Goal: Communication & Community: Answer question/provide support

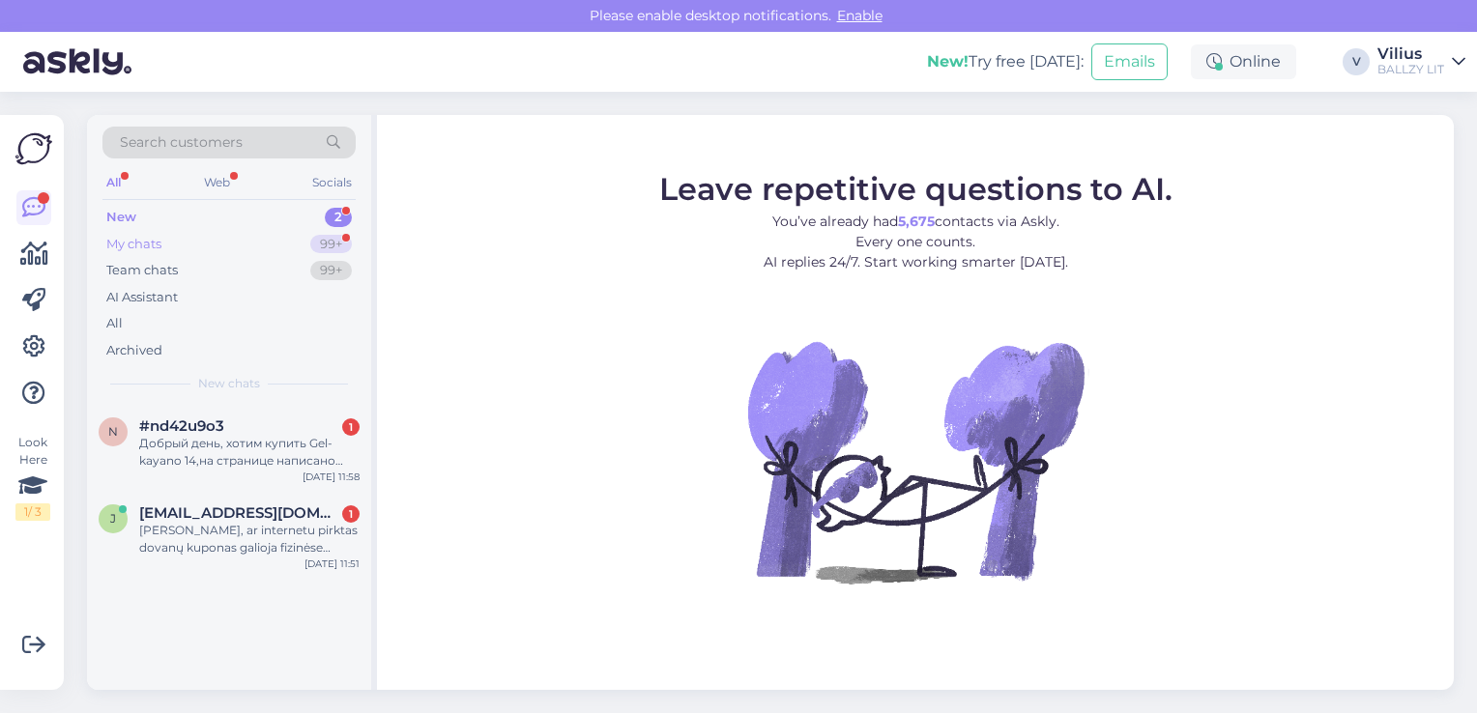
click at [136, 244] on div "My chats" at bounding box center [133, 244] width 55 height 19
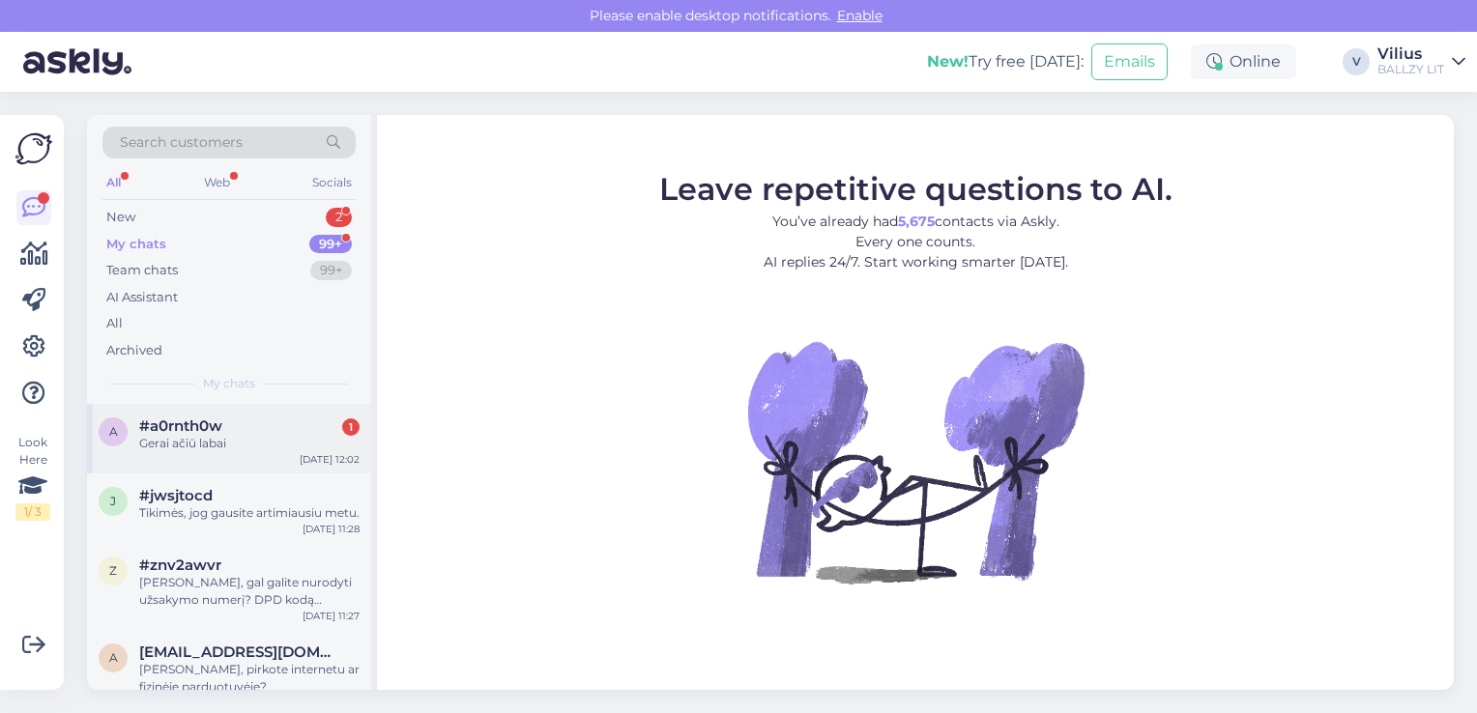
click at [193, 432] on span "#a0rnth0w" at bounding box center [180, 426] width 83 height 17
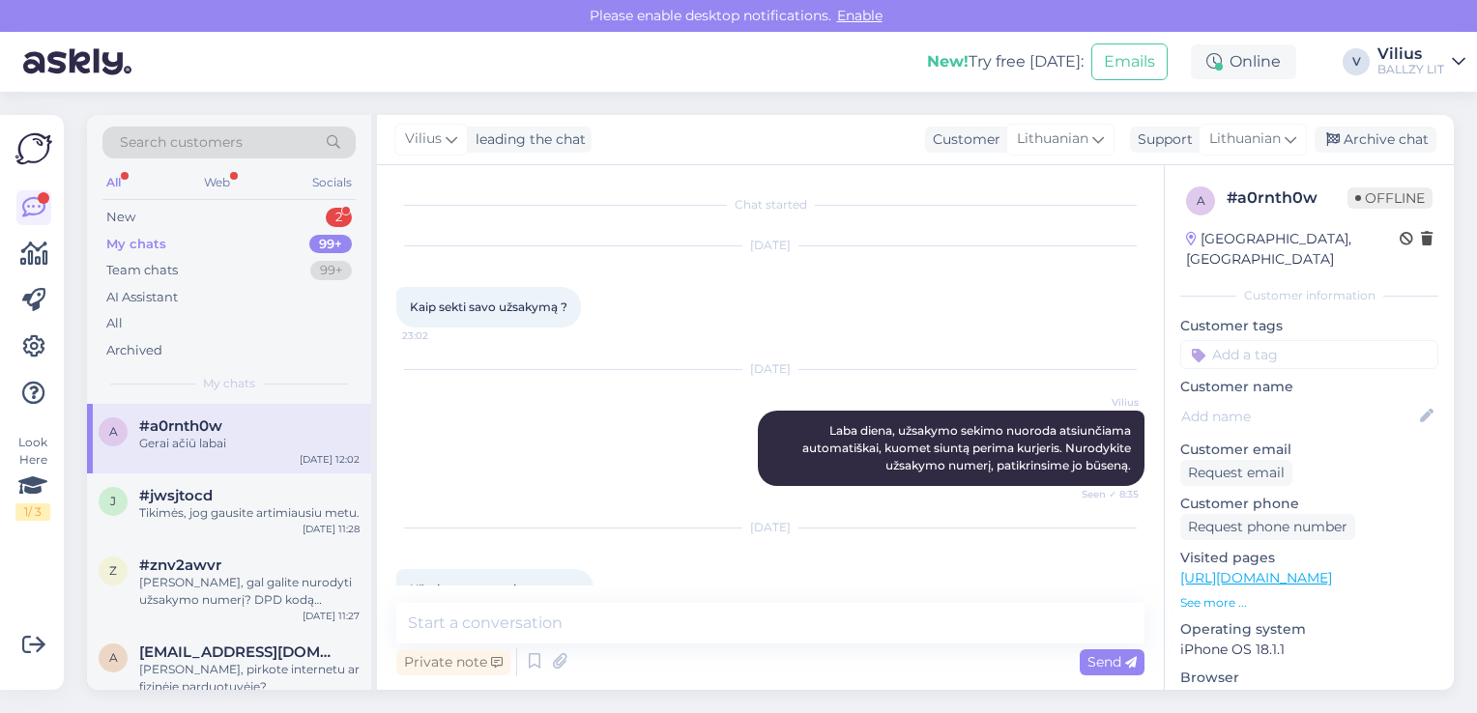
scroll to position [739, 0]
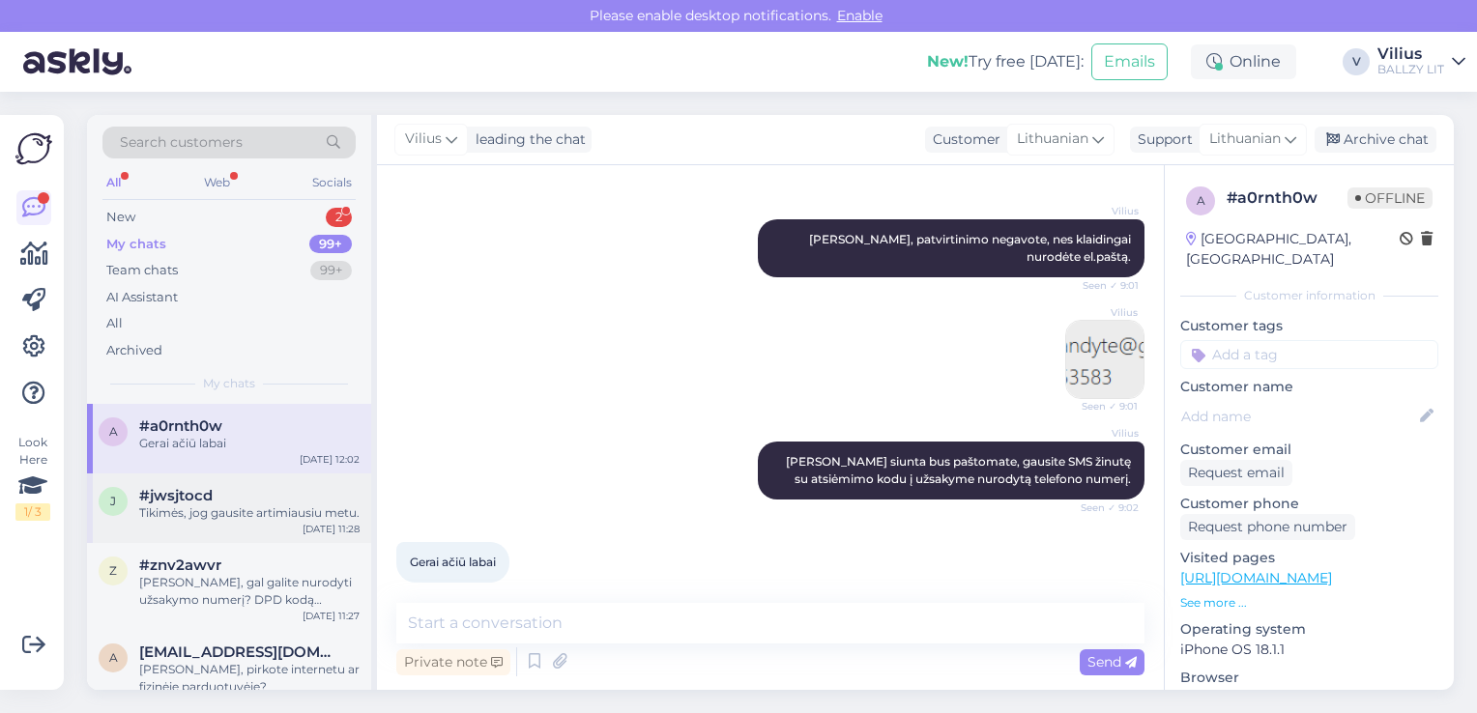
click at [215, 492] on div "#jwsjtocd" at bounding box center [249, 495] width 220 height 17
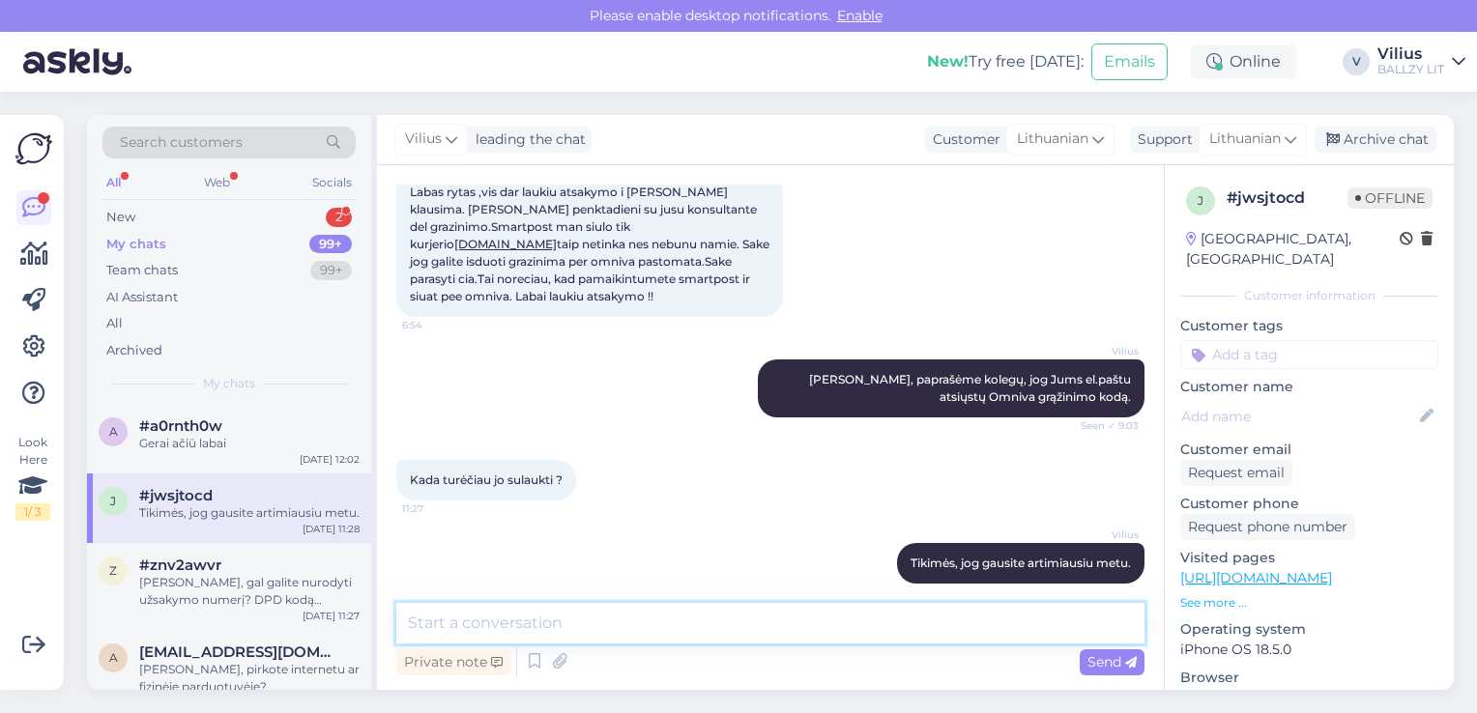
click at [654, 632] on textarea at bounding box center [770, 623] width 748 height 41
type textarea "Turėjote gauti el.paštu, ar gavote?"
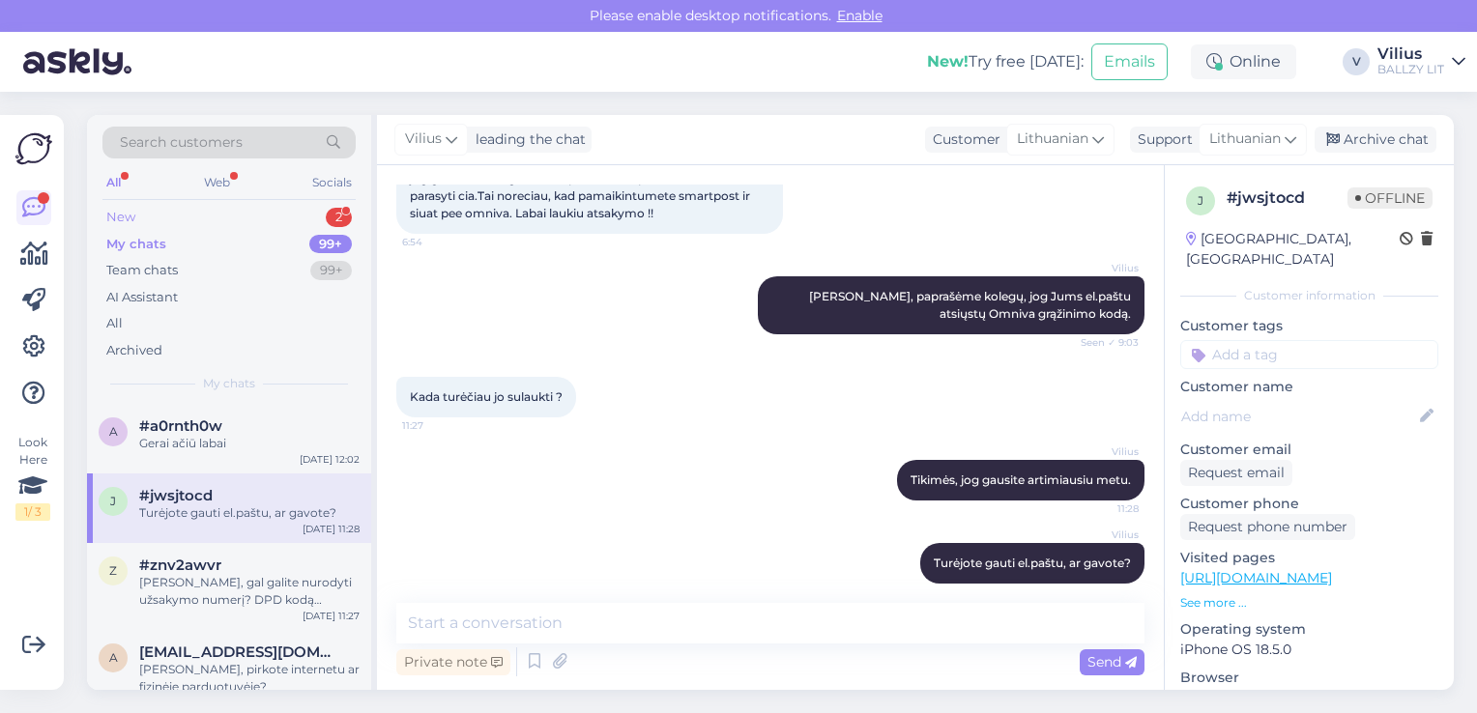
click at [200, 212] on div "New 2" at bounding box center [228, 217] width 253 height 27
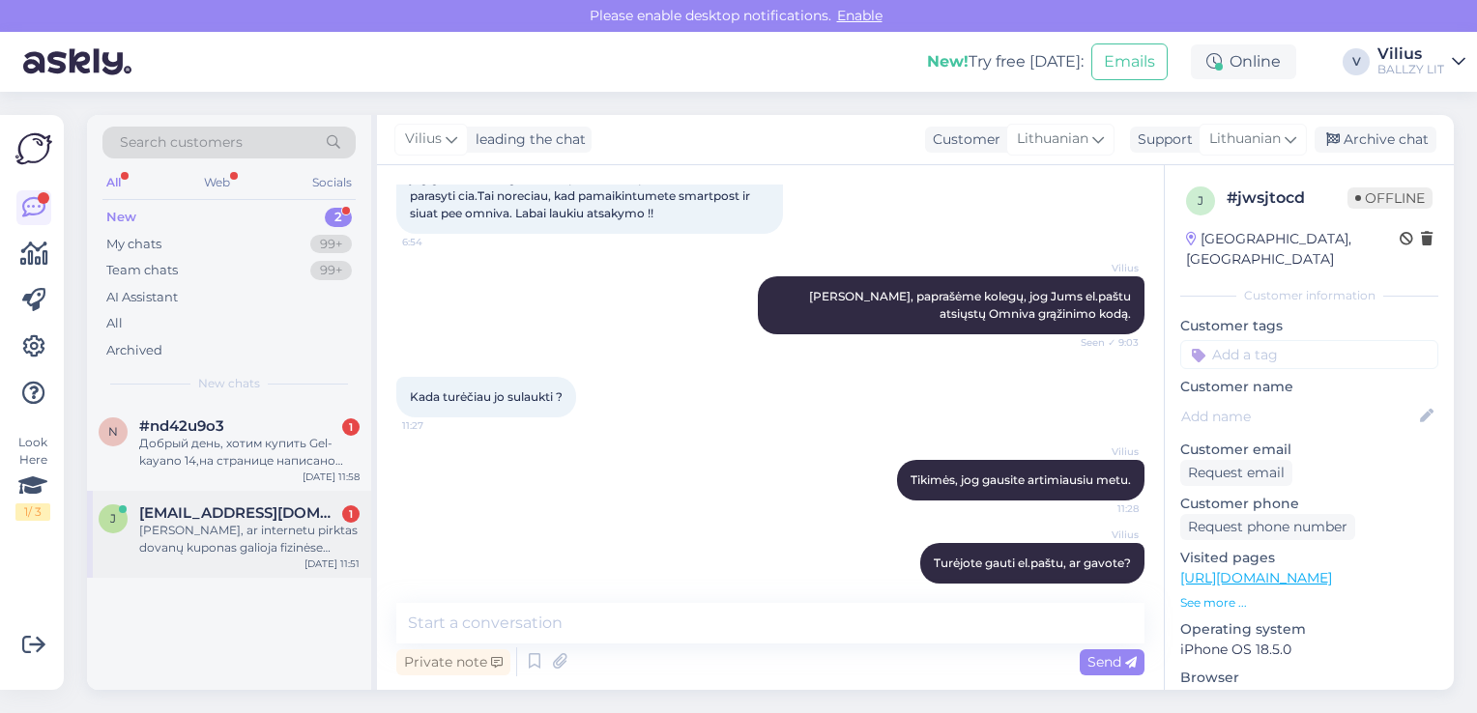
click at [260, 548] on div "[PERSON_NAME], ar internetu pirktas dovanų kuponas galioja fizinėse parduotuvės…" at bounding box center [249, 539] width 220 height 35
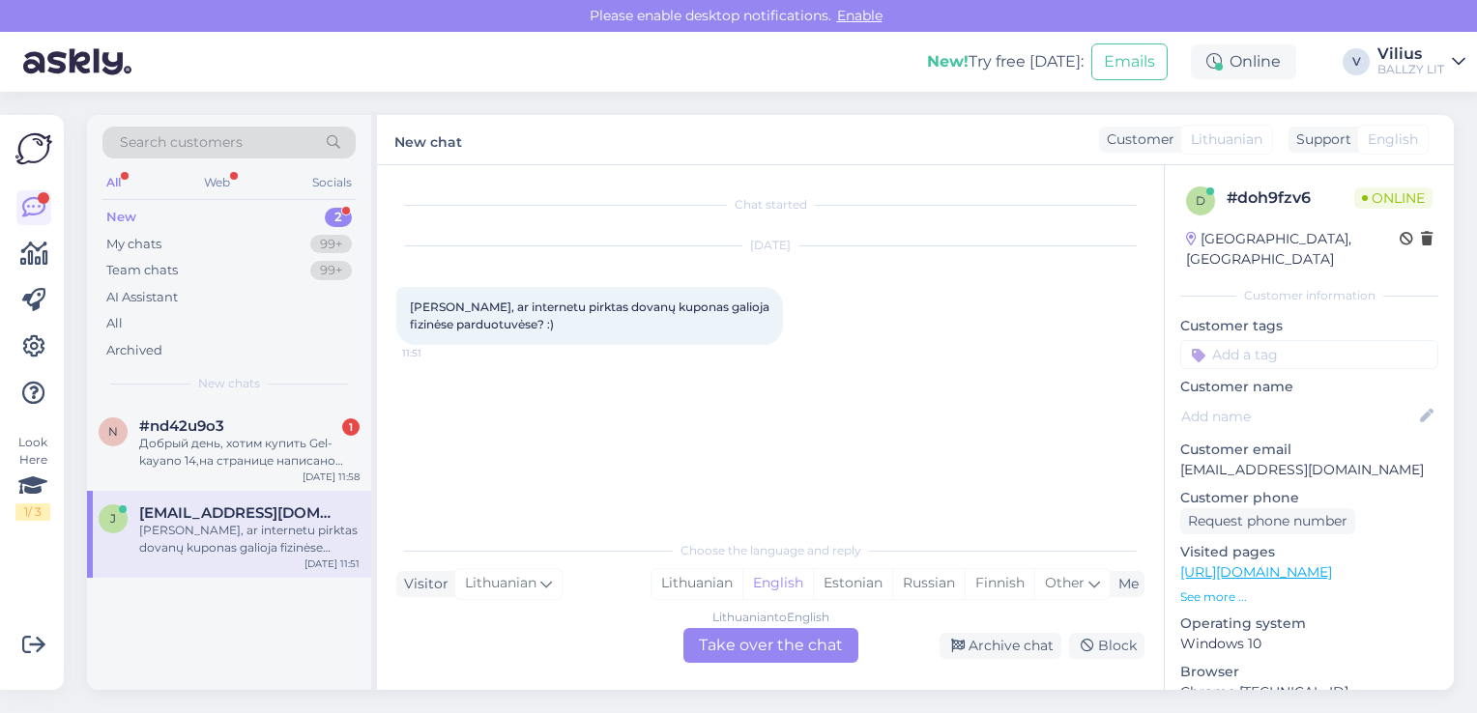
scroll to position [0, 0]
click at [742, 578] on div "English" at bounding box center [777, 583] width 71 height 29
click at [729, 578] on div "Lithuanian" at bounding box center [697, 583] width 91 height 29
click at [754, 648] on div "Lithuanian to Lithuanian Take over the chat" at bounding box center [770, 645] width 175 height 35
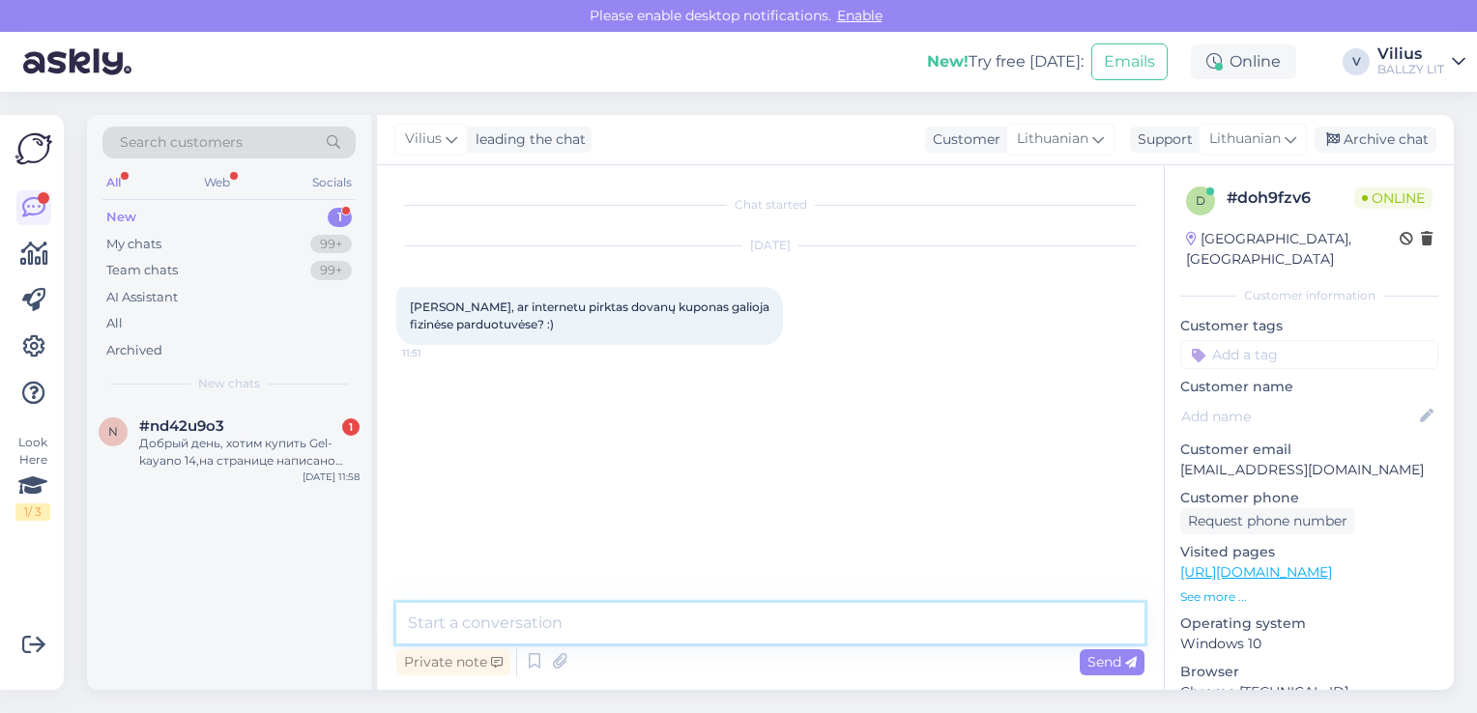
click at [722, 636] on textarea at bounding box center [770, 623] width 748 height 41
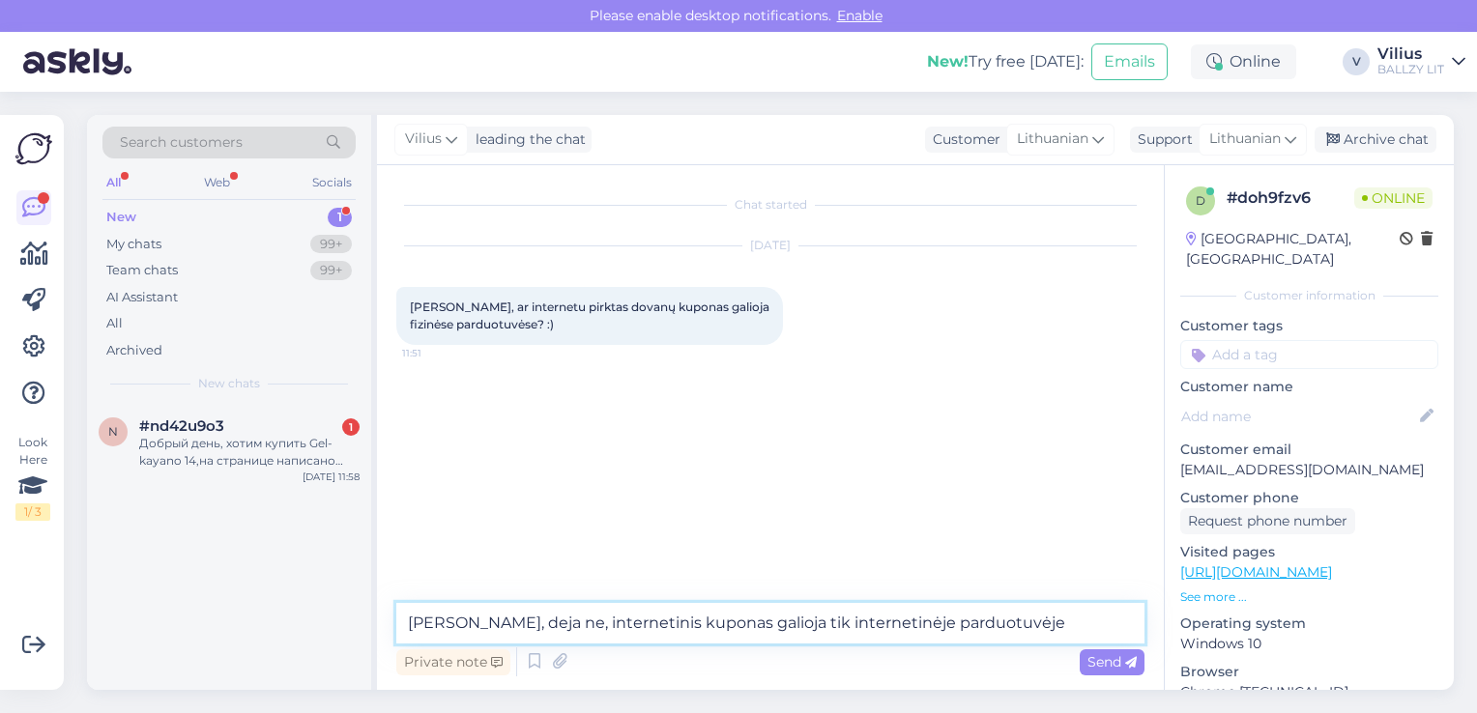
type textarea "[PERSON_NAME], deja ne, internetinis kuponas galioja tik internetinėje parduotu…"
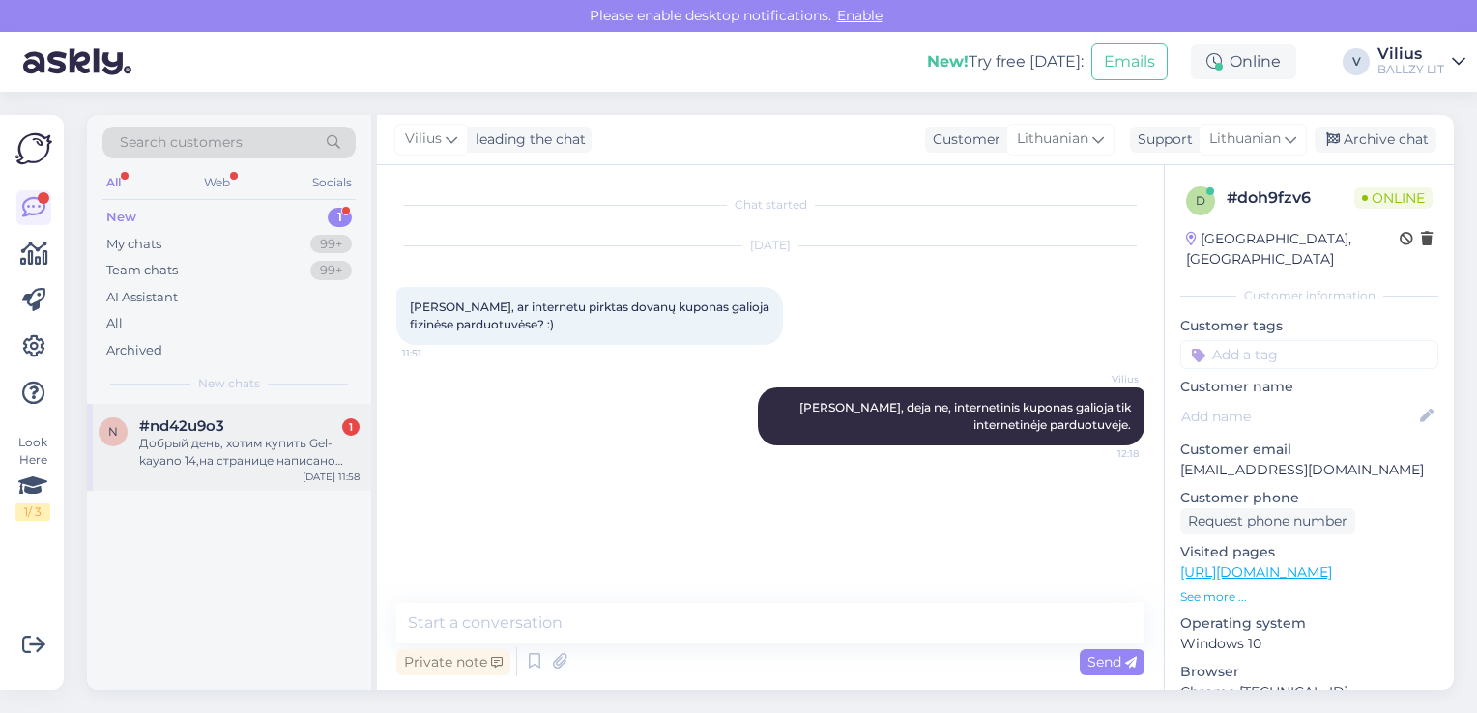
click at [275, 442] on div "Добрый день, хотим купить Gel-kayano 14,на странице написано ,что есть размер 4…" at bounding box center [249, 452] width 220 height 35
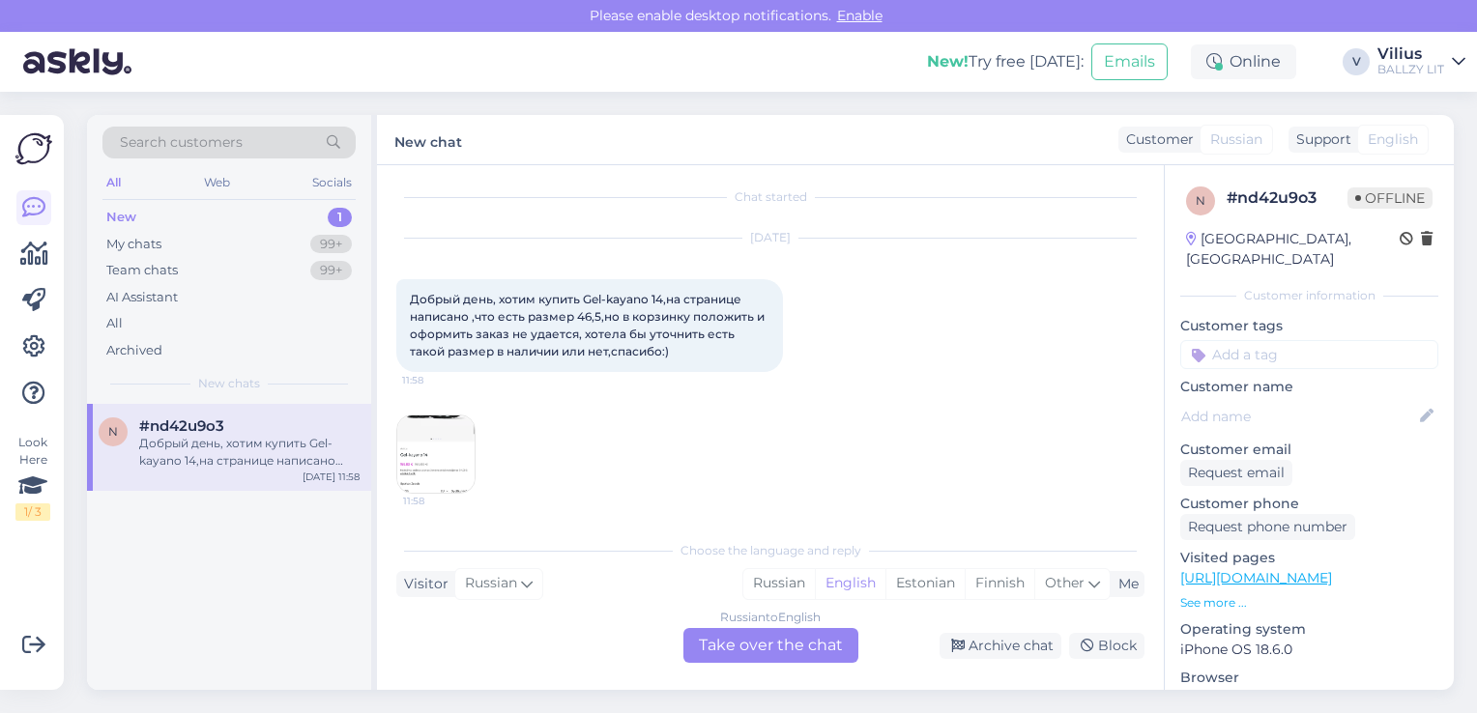
click at [779, 634] on div "Russian to English Take over the chat" at bounding box center [770, 645] width 175 height 35
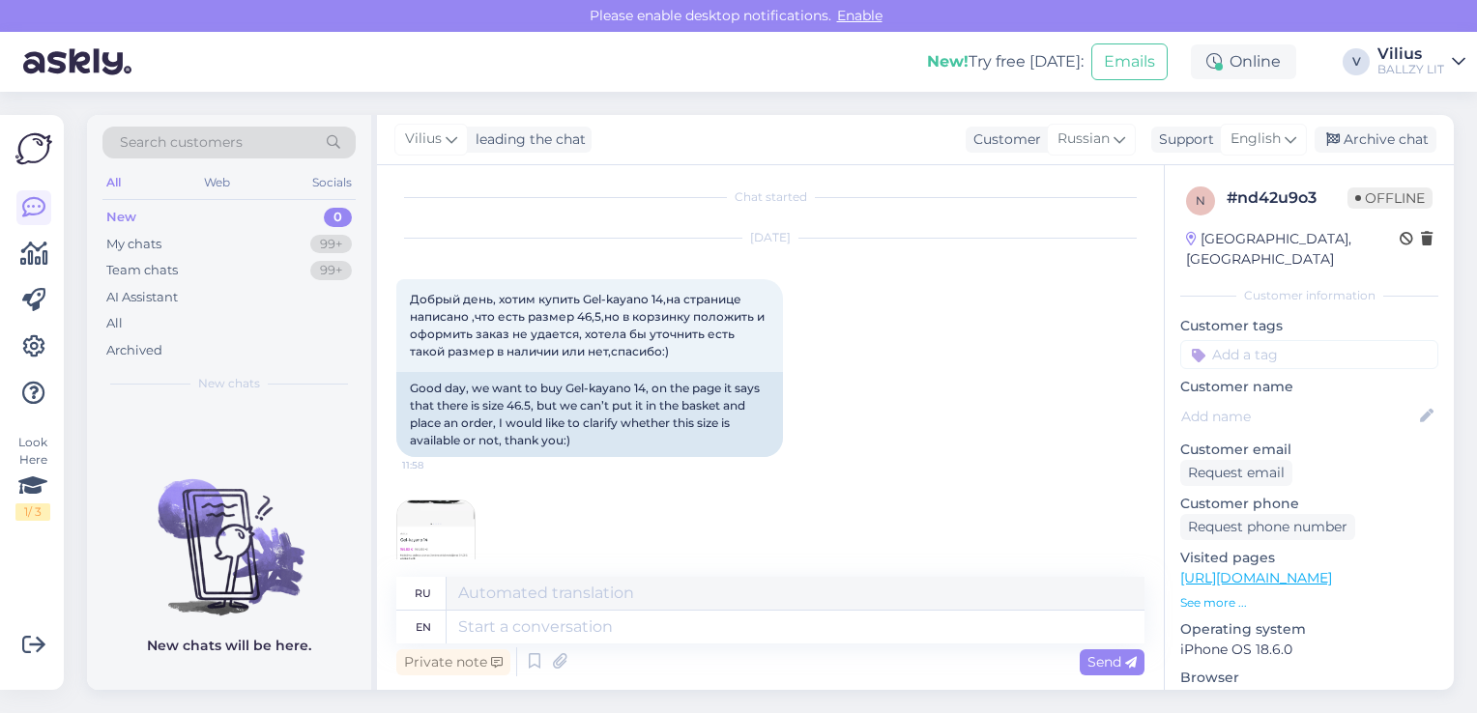
click at [452, 508] on img at bounding box center [435, 539] width 77 height 77
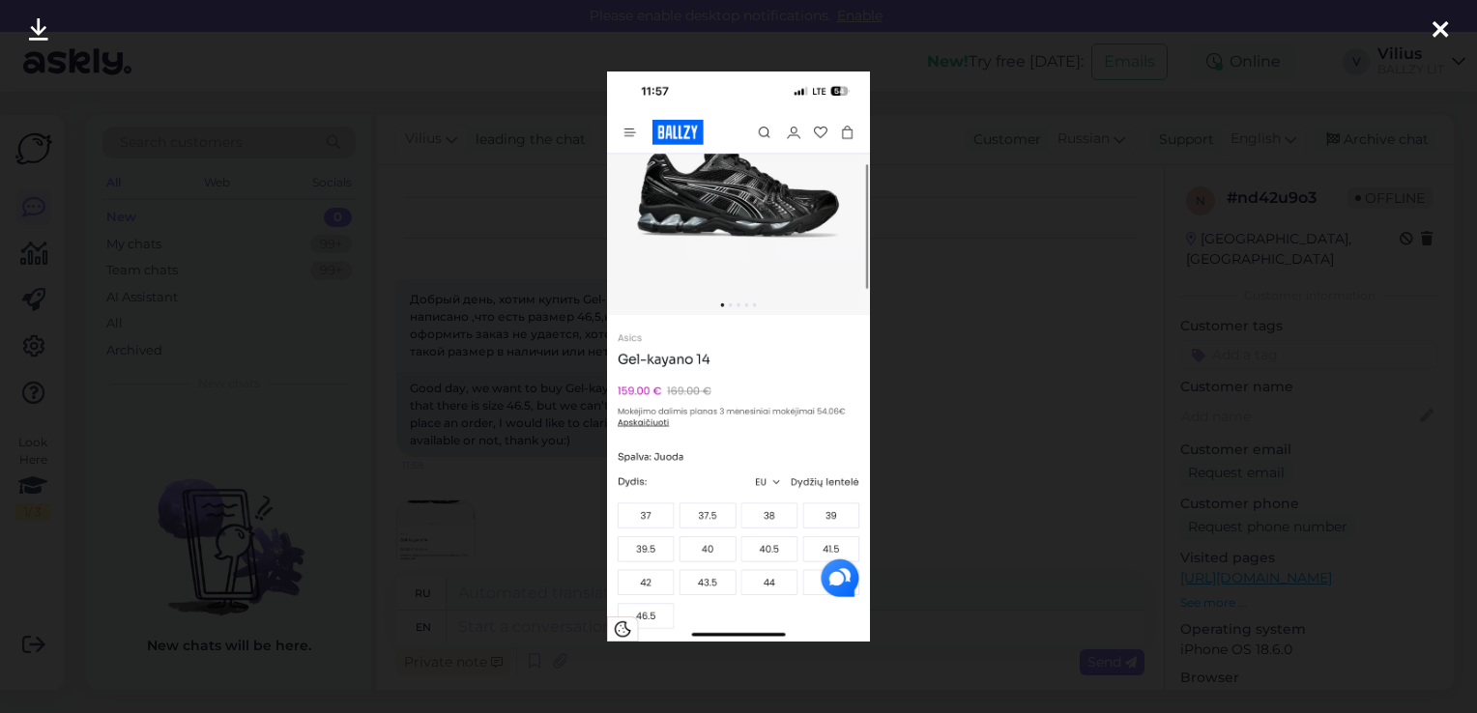
click at [973, 347] on div at bounding box center [738, 356] width 1477 height 713
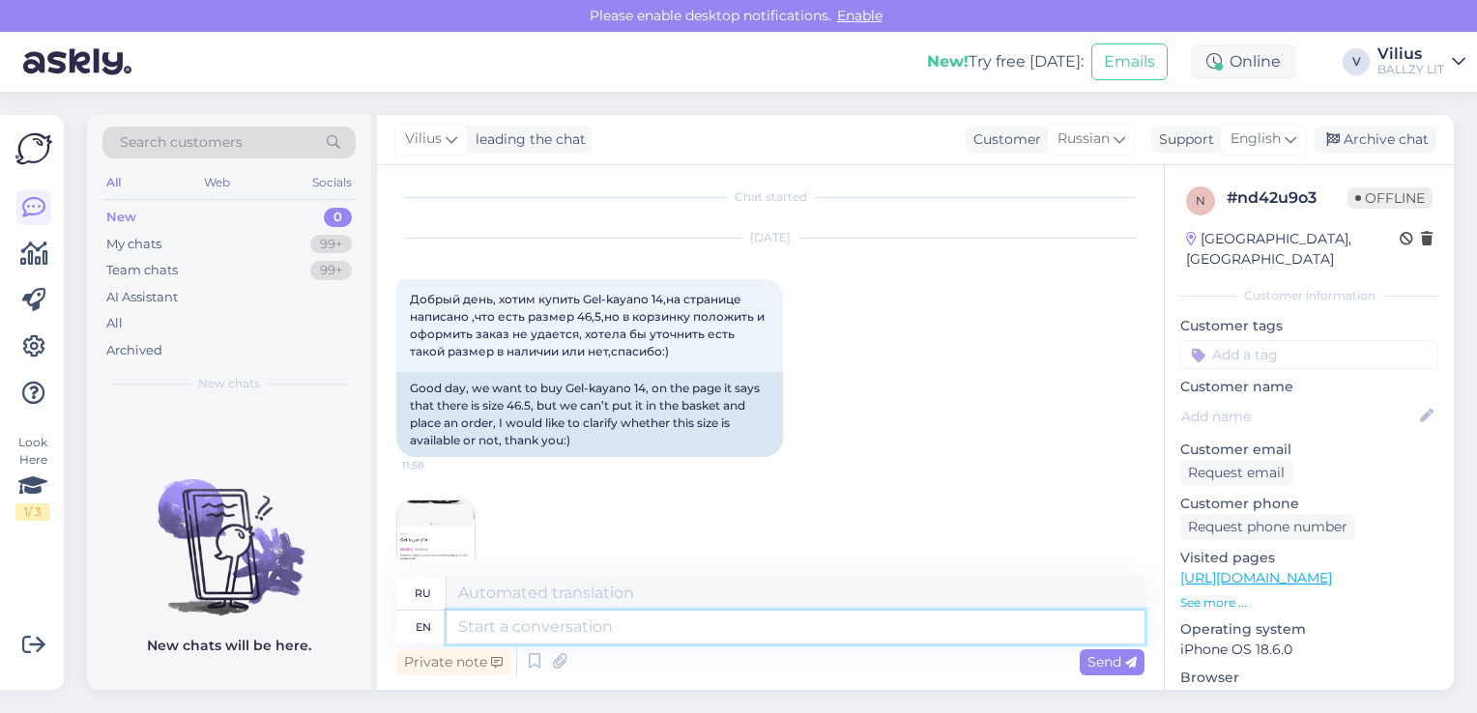
click at [711, 620] on textarea at bounding box center [796, 627] width 698 height 33
type textarea "Hello, we"
type textarea "Привет,"
type textarea "Hello, we a"
type textarea "Привет, мы"
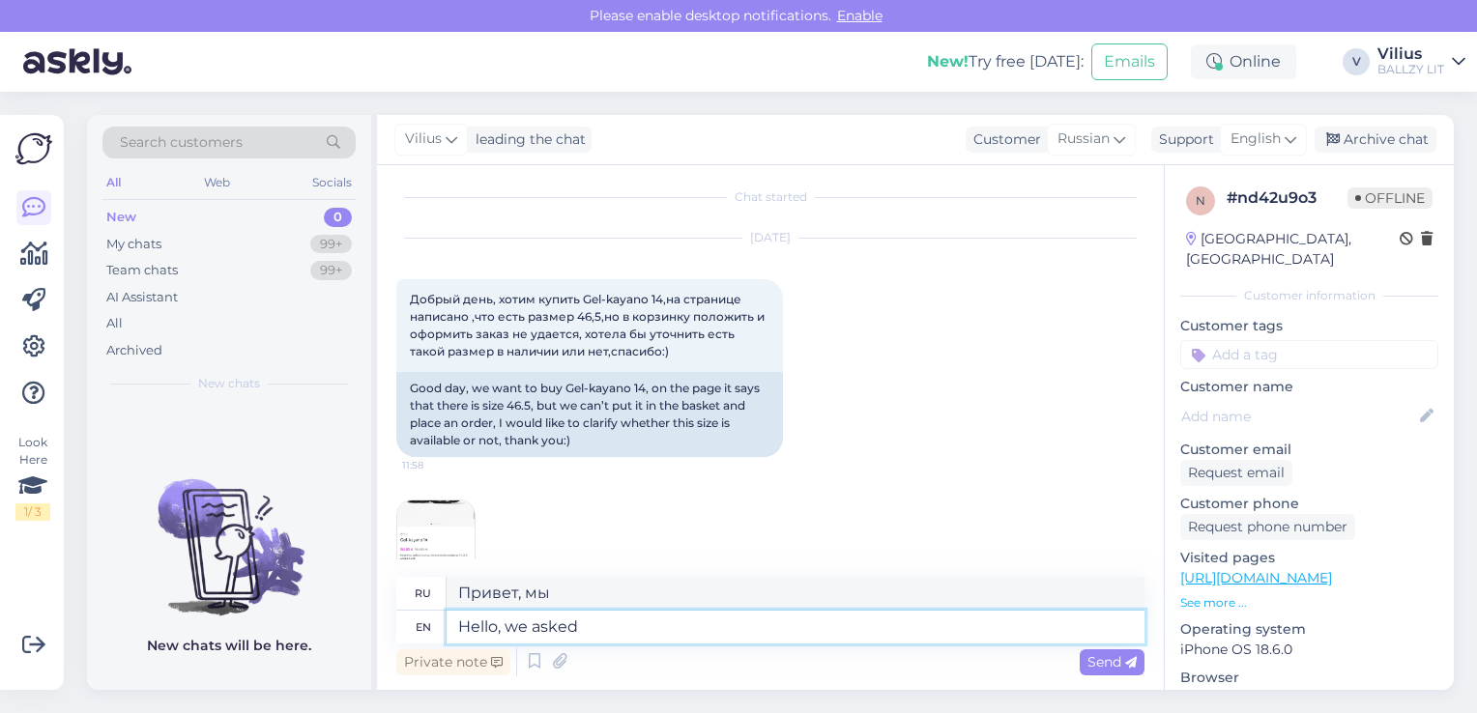
type textarea "Hello, we asked o"
type textarea "Привет, мы спросили"
type textarea "Hello, we asked our IT"
type textarea "Здравствуйте, мы спросили нашего"
type textarea "Hello, we asked our IT co"
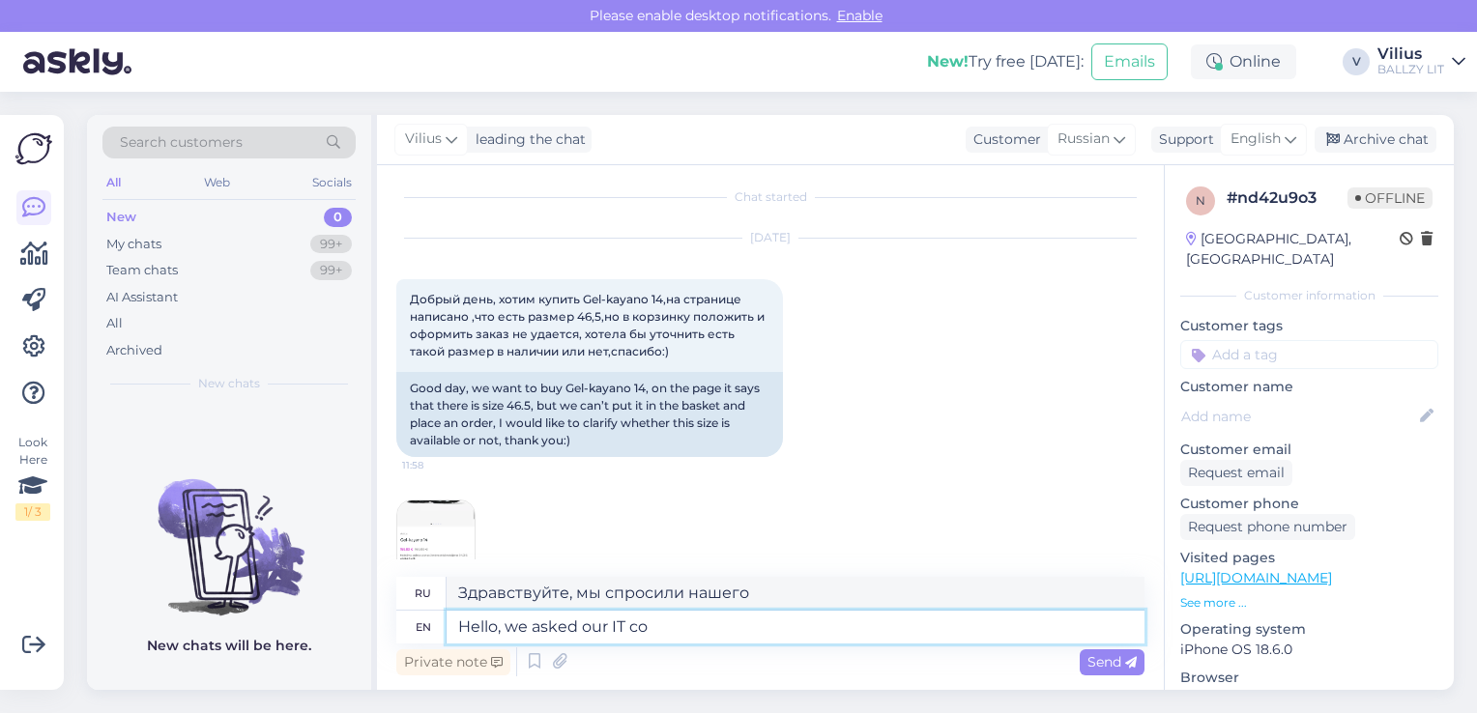
type textarea "Здравствуйте, мы спросили нашего ИТ-специалиста."
type textarea "Hello, we asked our IT colleagues t"
type textarea "Здравствуйте, мы спросили наших коллег из IT-отдела"
type textarea "Hello, we asked our IT colleagues to c"
type textarea "Здравствуйте, мы попросили наших коллег из ИТ-отдела"
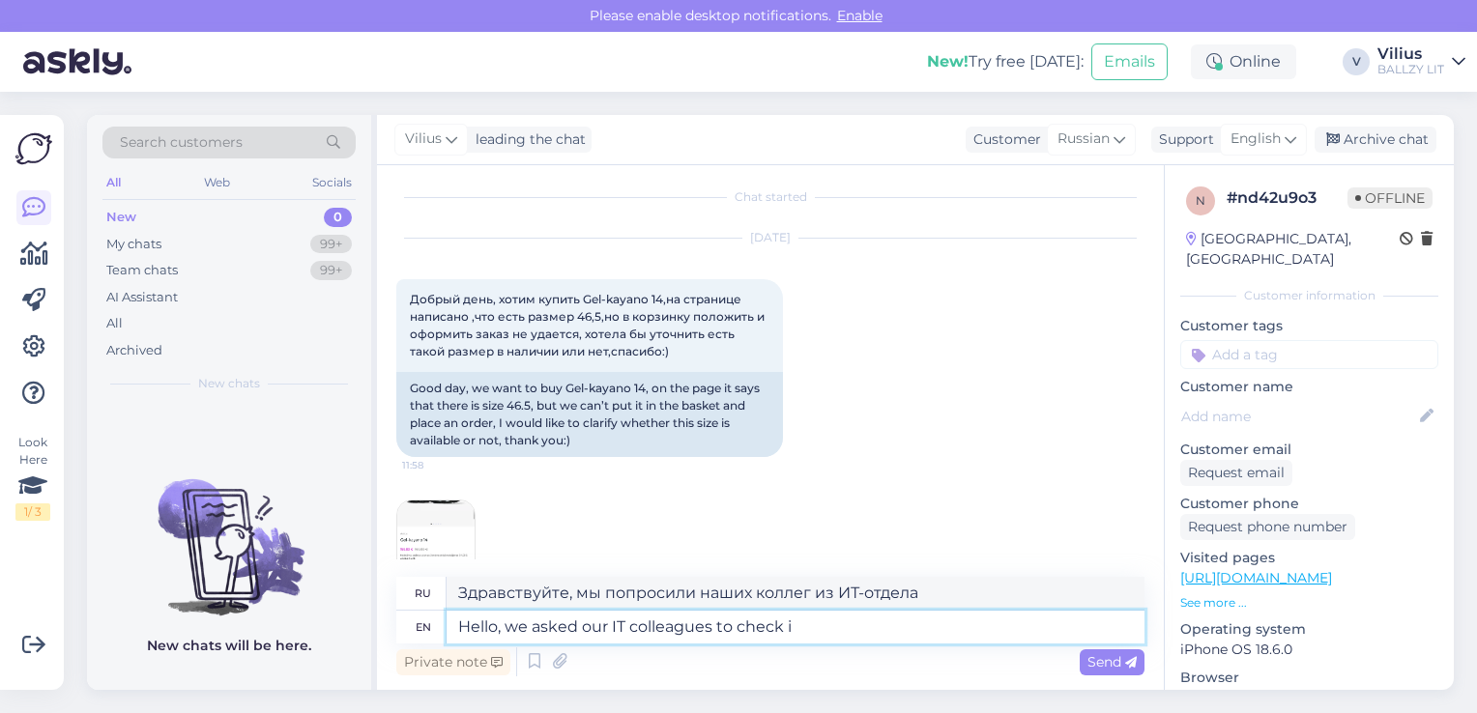
type textarea "Hello, we asked our IT colleagues to check if"
type textarea "Здравствуйте, мы попросили наших коллег из ИТ-отдела проверить"
type textarea "Hello, we asked our IT colleagues to check if t"
type textarea "Здравствуйте, мы попросили наших коллег из ИТ-отдела проверить,"
type textarea "Hello, we asked our IT colleagues to check if this i"
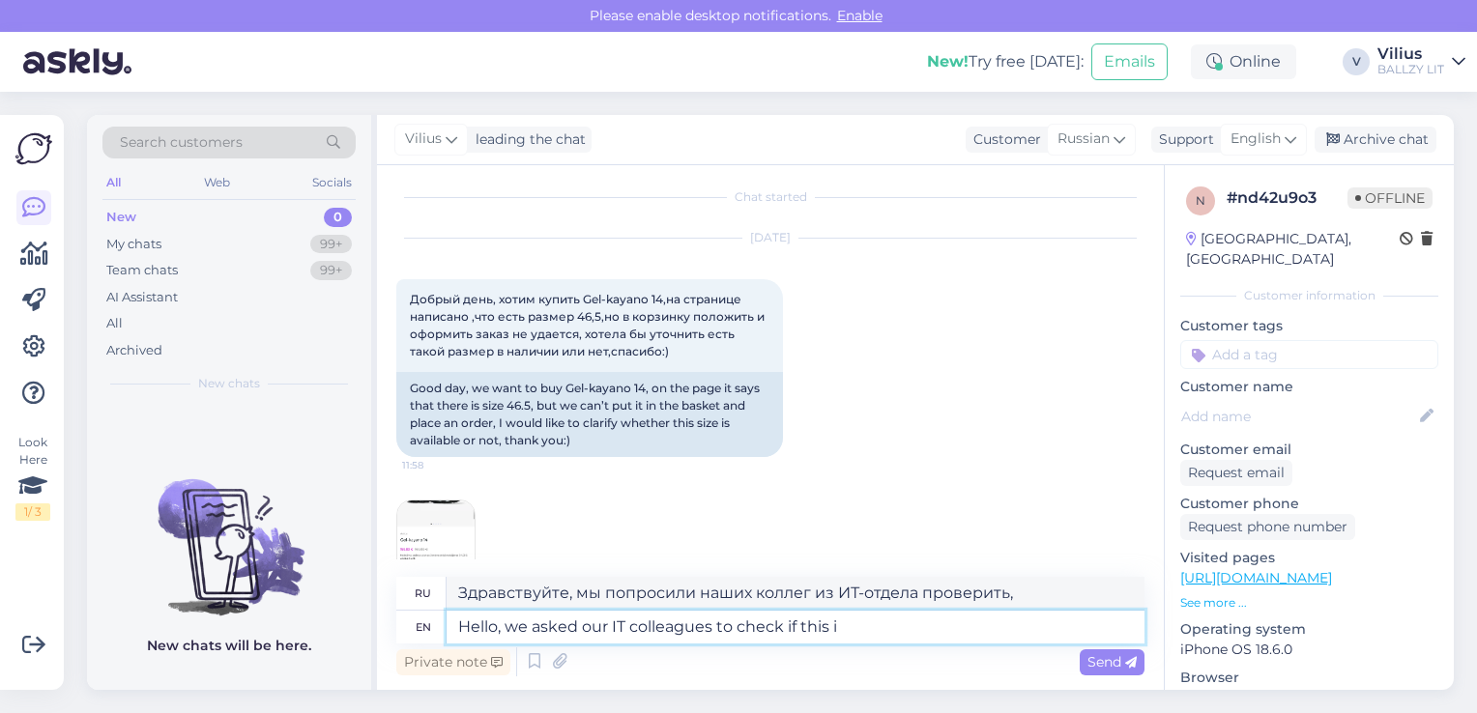
type textarea "Здравствуйте, мы попросили наших коллег из IT-отдела проверить, так ли это."
type textarea "Hello, we asked our IT colleagues to check if this is IT"
type textarea "Здравствуйте, мы попросили наших коллег из IT-отдела проверить, является ли это…"
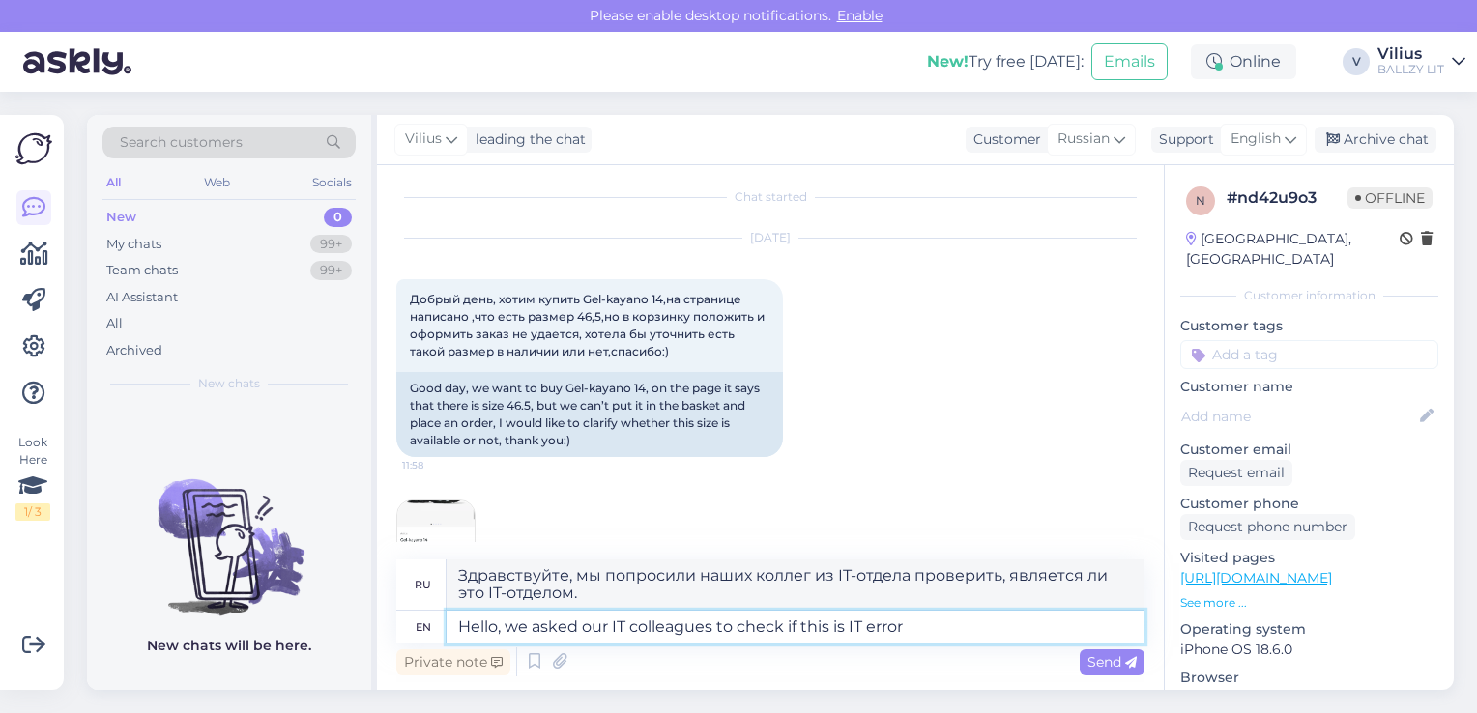
type textarea "Hello, we asked our IT colleagues to check if this is IT error o"
type textarea "Здравствуйте, мы попросили наших коллег из ИТ-отдела проверить, является ли это…"
type textarea "Hello, we asked our IT colleagues to check if this is IT error of s"
type textarea "Здравствуйте, мы попросили наших коллег из ИТ-отдела проверить, является ли это…"
type textarea "Hello, we asked our IT colleagues to check if this is IT error of stock a"
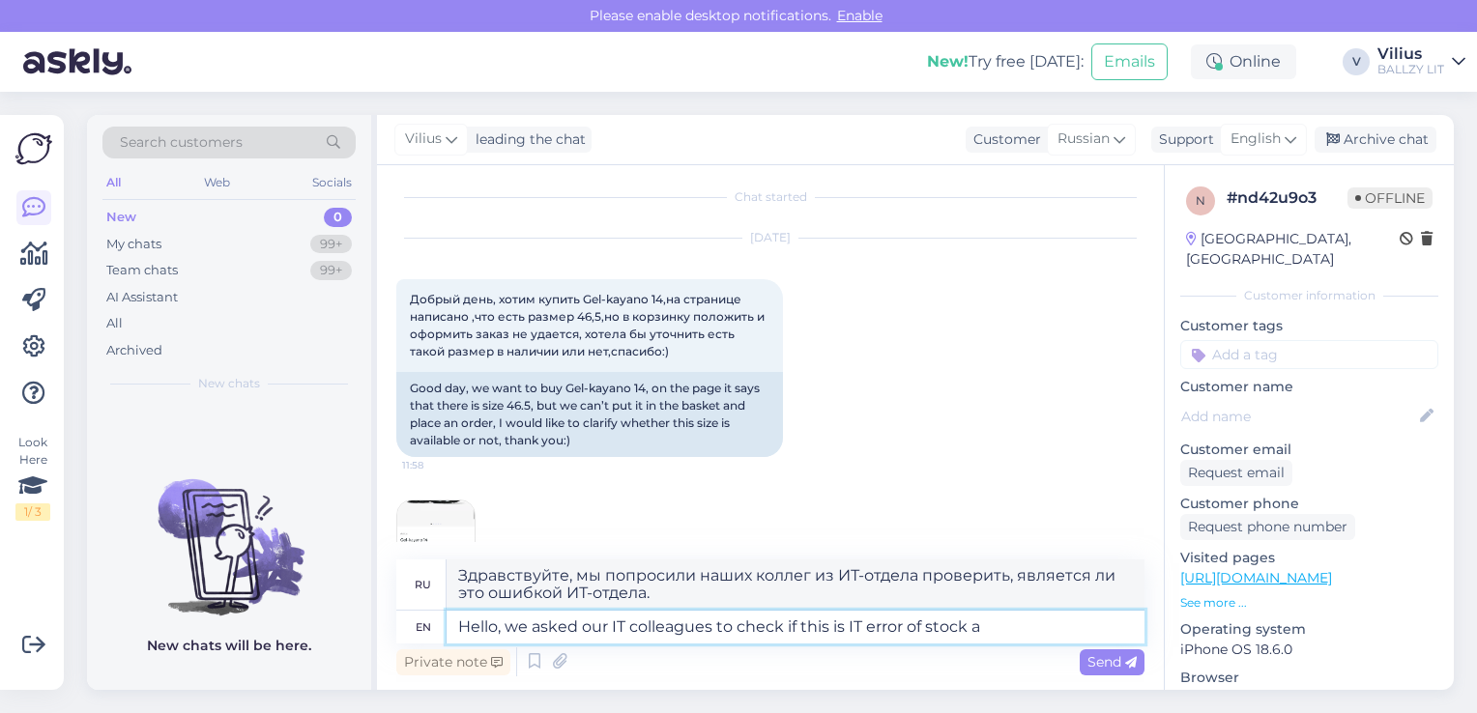
type textarea "Здравствуйте, мы попросили наших коллег из ИТ-отдела проверить, является ли это…"
type textarea "Hello, we asked our IT colleagues to check if this is IT error of stock availab…"
type textarea "Здравствуйте, мы попросили наших коллег из ИТ-отдела проверить, является ли это…"
type textarea "Hello, we asked our IT colleagues to check if this is IT error of stock availab…"
type textarea "Здравствуйте, мы попросили наших коллег из ИТ-отдела проверить, является ли это…"
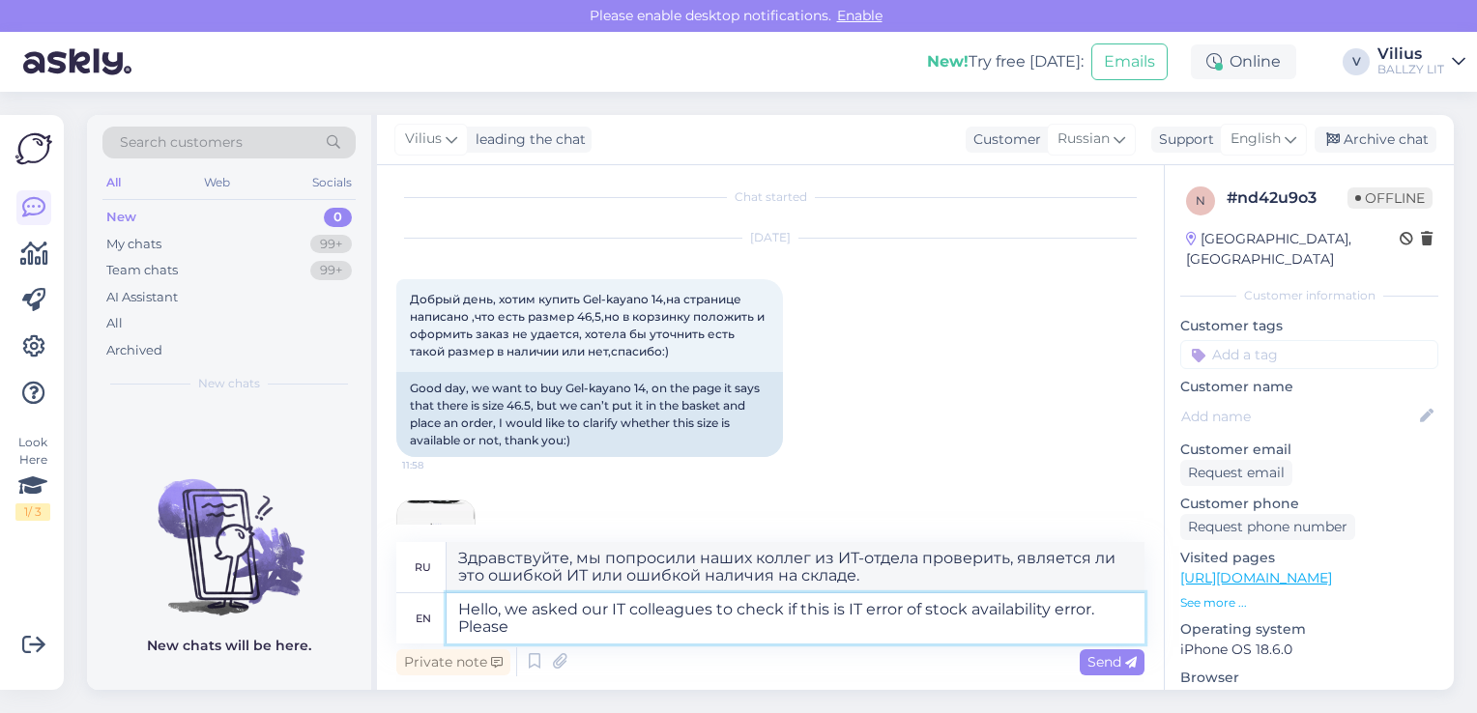
type textarea "Hello, we asked our IT colleagues to check if this is IT error of stock availab…"
type textarea "Здравствуйте! Мы попросили наших IT-специалистов проверить, является ли это оши…"
type textarea "Hello, we asked our IT colleagues to check if this is IT error of stock availab…"
type textarea "Здравствуйте! Мы попросили наших IT-специалистов проверить, является ли это оши…"
type textarea "Hello, we asked our IT colleagues to check if this is IT error of stock availab…"
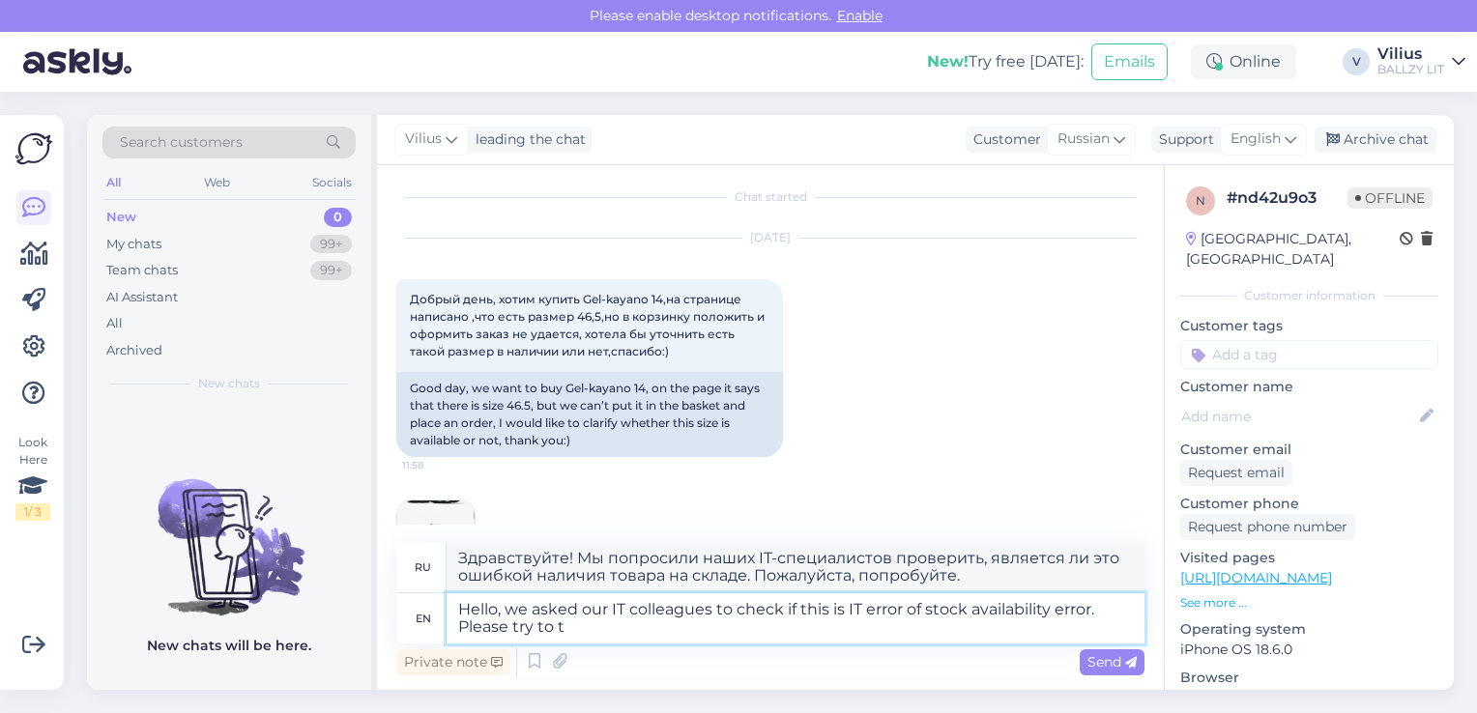
type textarea "Здравствуйте! Мы попросили наших IT-специалистов проверить, является ли это оши…"
type textarea "Hello, we asked our IT colleagues to check if this is IT error of stock availab…"
type textarea "Здравствуйте! Мы попросили наших IT-специалистов проверить, является ли это оши…"
type textarea "Hello, we asked our IT colleagues to check if this is IT error of stock availab…"
type textarea "Здравствуйте! Мы попросили наших IT-специалистов проверить, является ли это оши…"
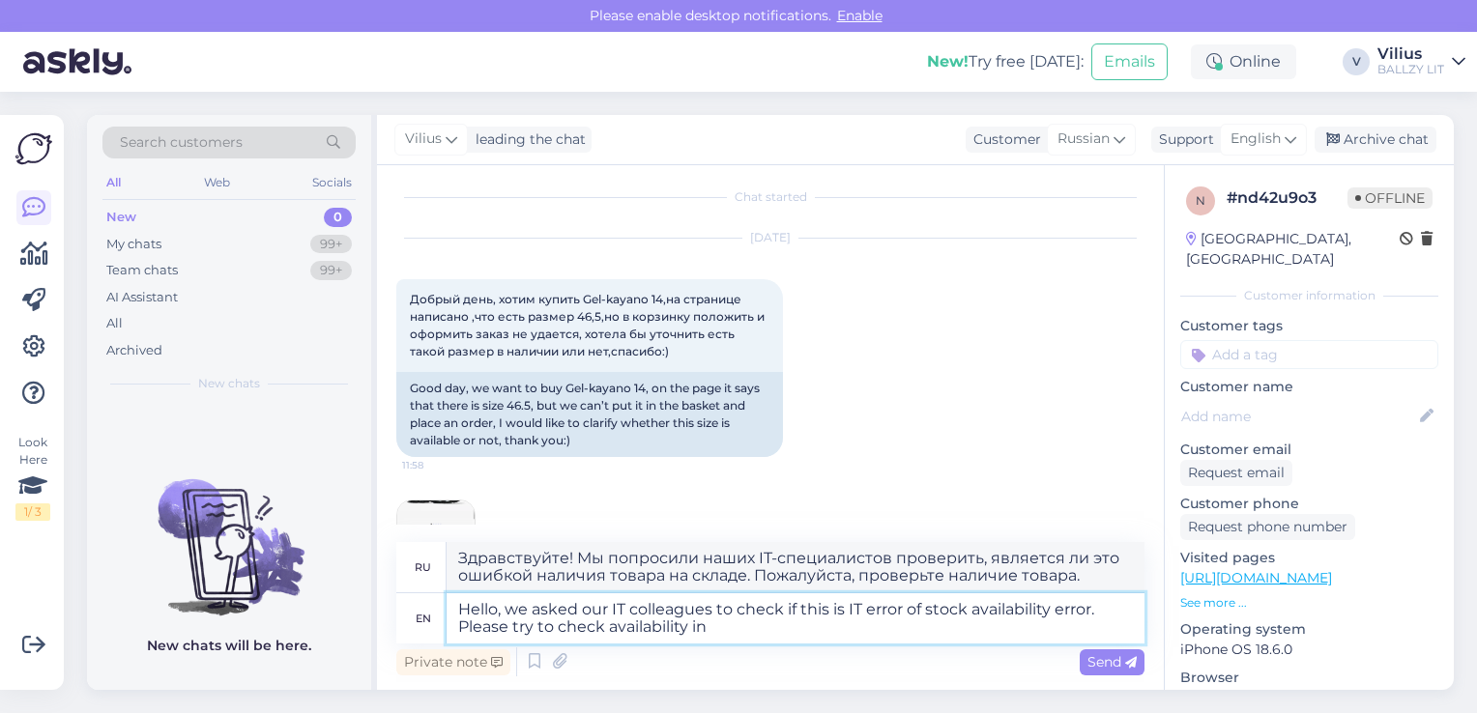
type textarea "Hello, we asked our IT colleagues to check if this is IT error of stock availab…"
type textarea "Здравствуйте! Мы попросили наших IT-специалистов проверить, является ли это оши…"
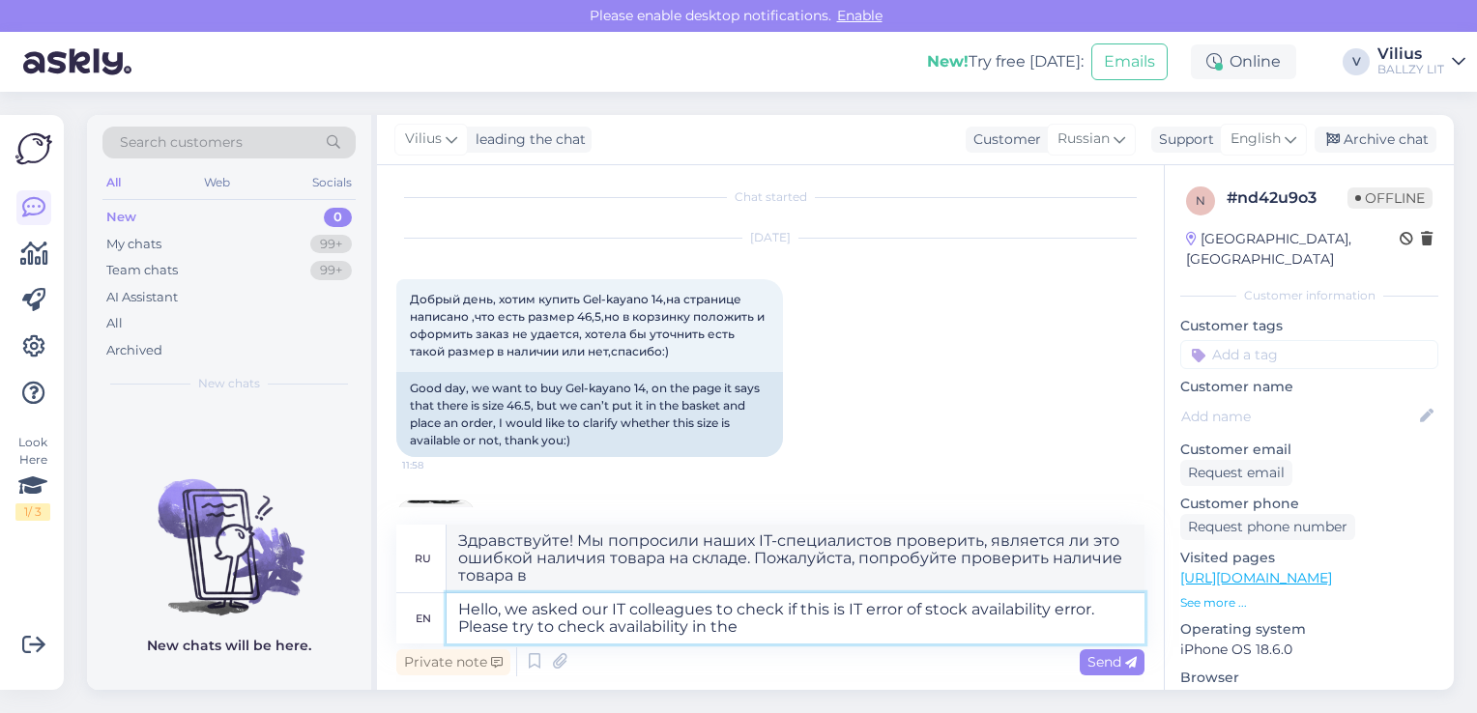
type textarea "Hello, we asked our IT colleagues to check if this is IT error of stock availab…"
type textarea "Здравствуйте! Мы попросили наших IT-специалистов проверить, является ли это оши…"
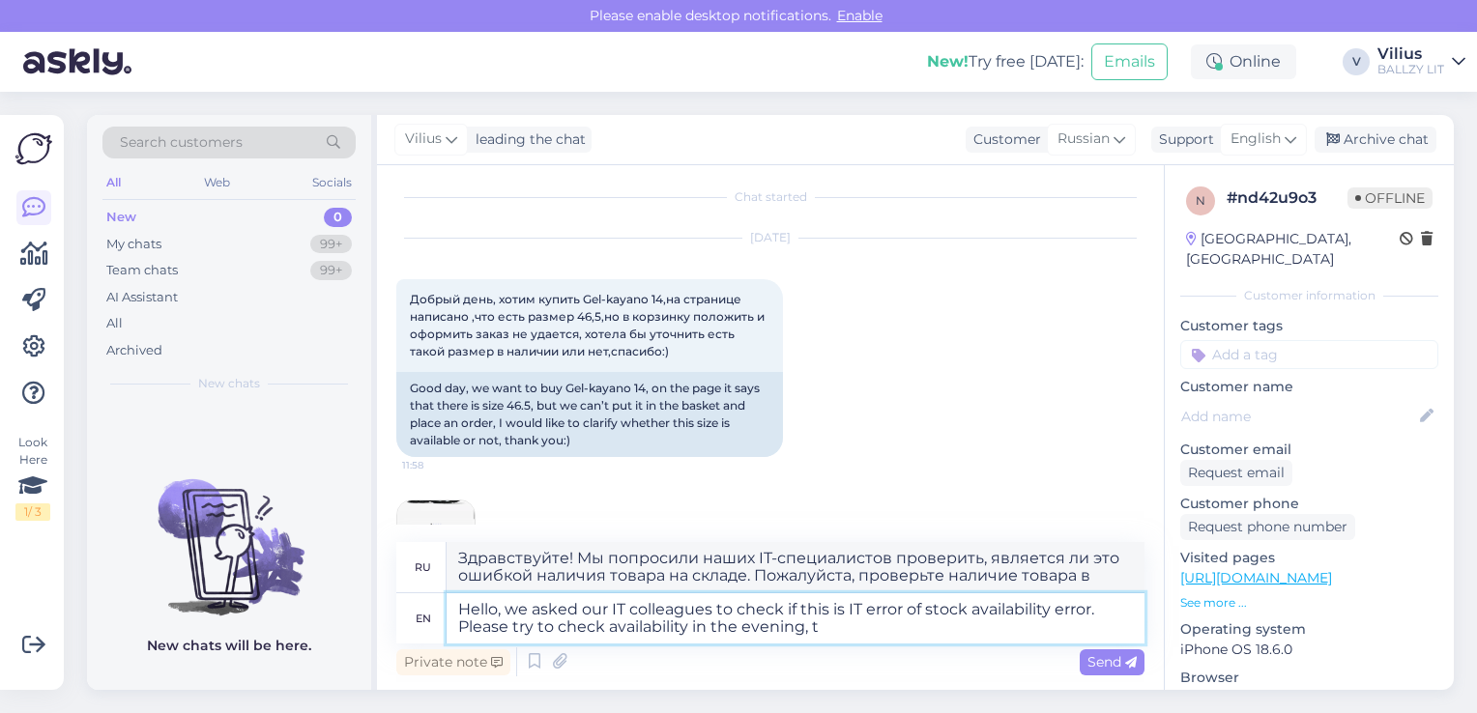
type textarea "Hello, we asked our IT colleagues to check if this is IT error of stock availab…"
type textarea "Здравствуйте! Мы попросили наших IT-специалистов проверить, является ли это оши…"
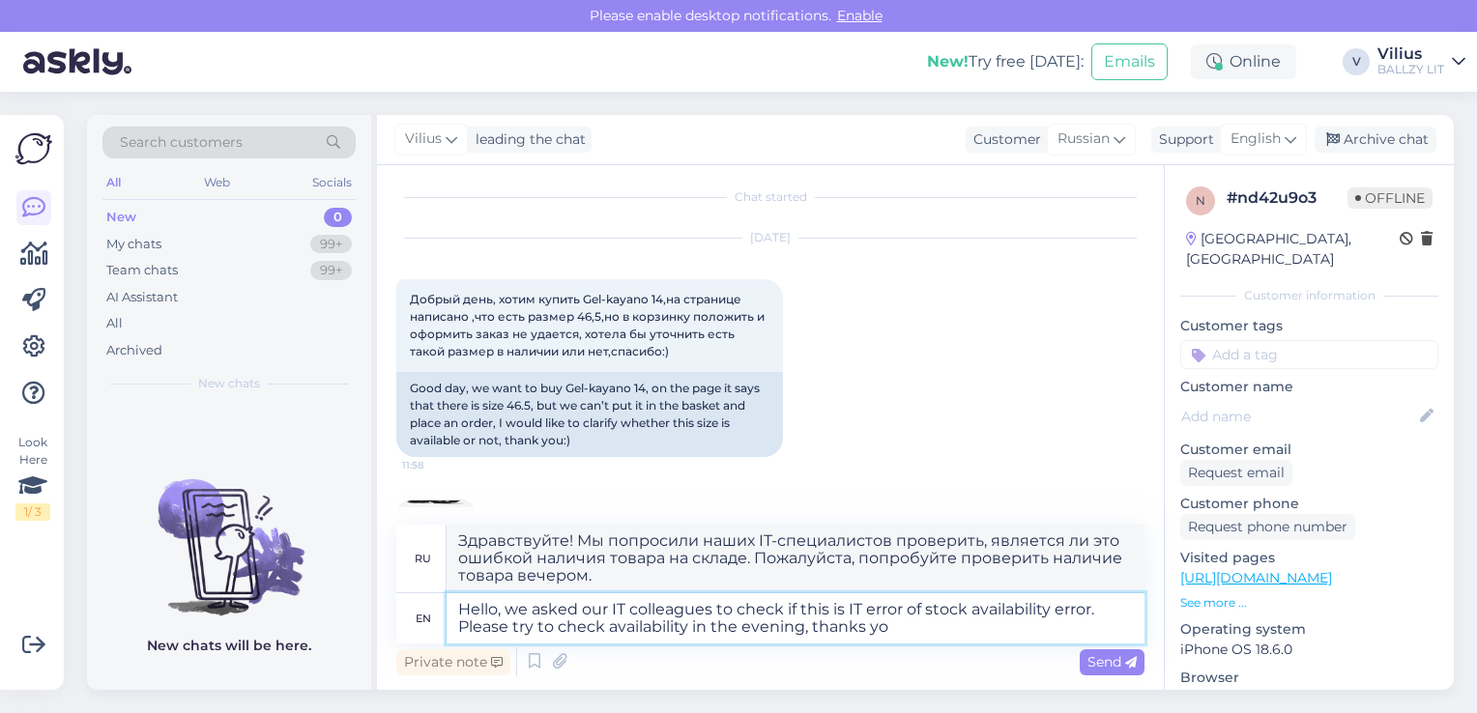
type textarea "Hello, we asked our IT colleagues to check if this is IT error of stock availab…"
type textarea "Здравствуйте! Мы попросили наших IT-специалистов проверить, является ли это оши…"
type textarea "Hello, we asked our IT colleagues to check if this is IT error of stock availab…"
type textarea "Здравствуйте! Мы попросили наших IT-специалистов проверить, является ли это оши…"
type textarea "Hello, we asked our IT colleagues to check if this is IT error of stock availab…"
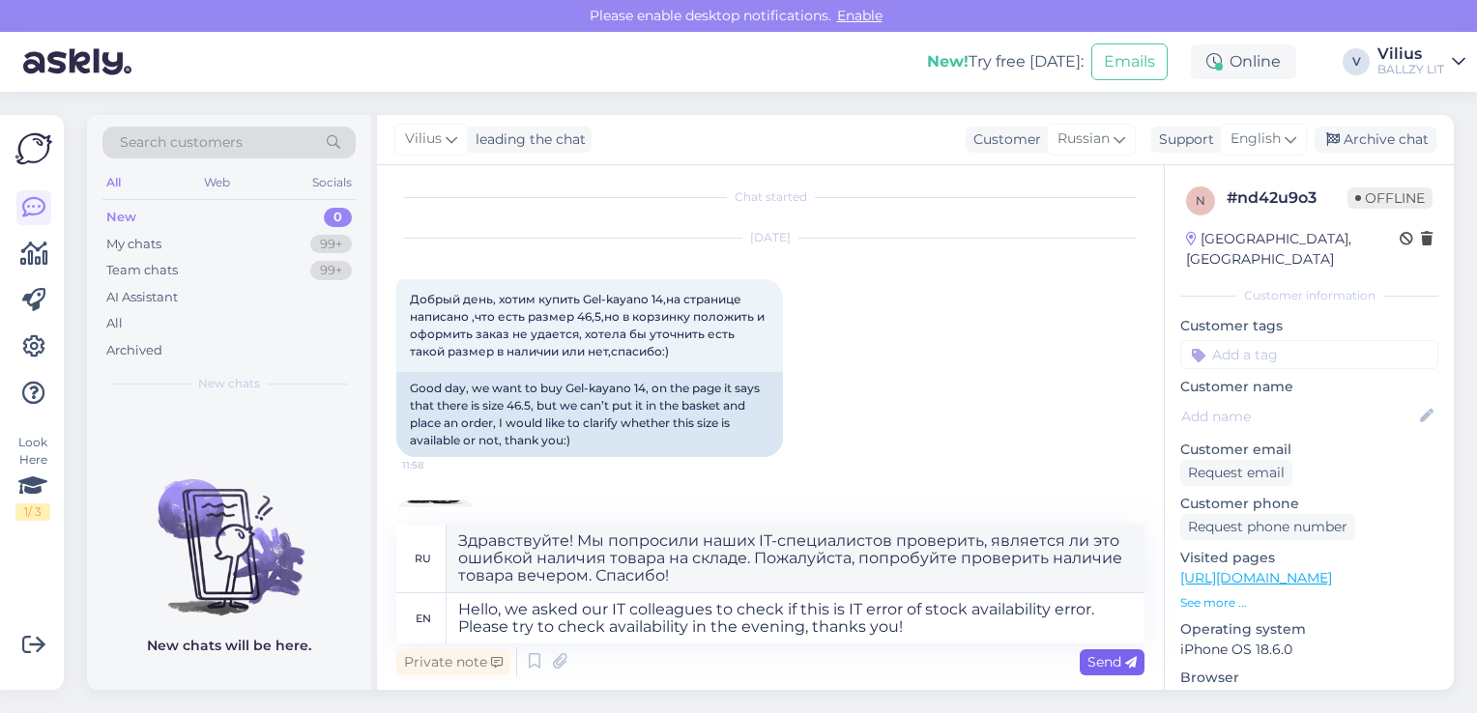
click at [1106, 664] on span "Send" at bounding box center [1112, 661] width 49 height 17
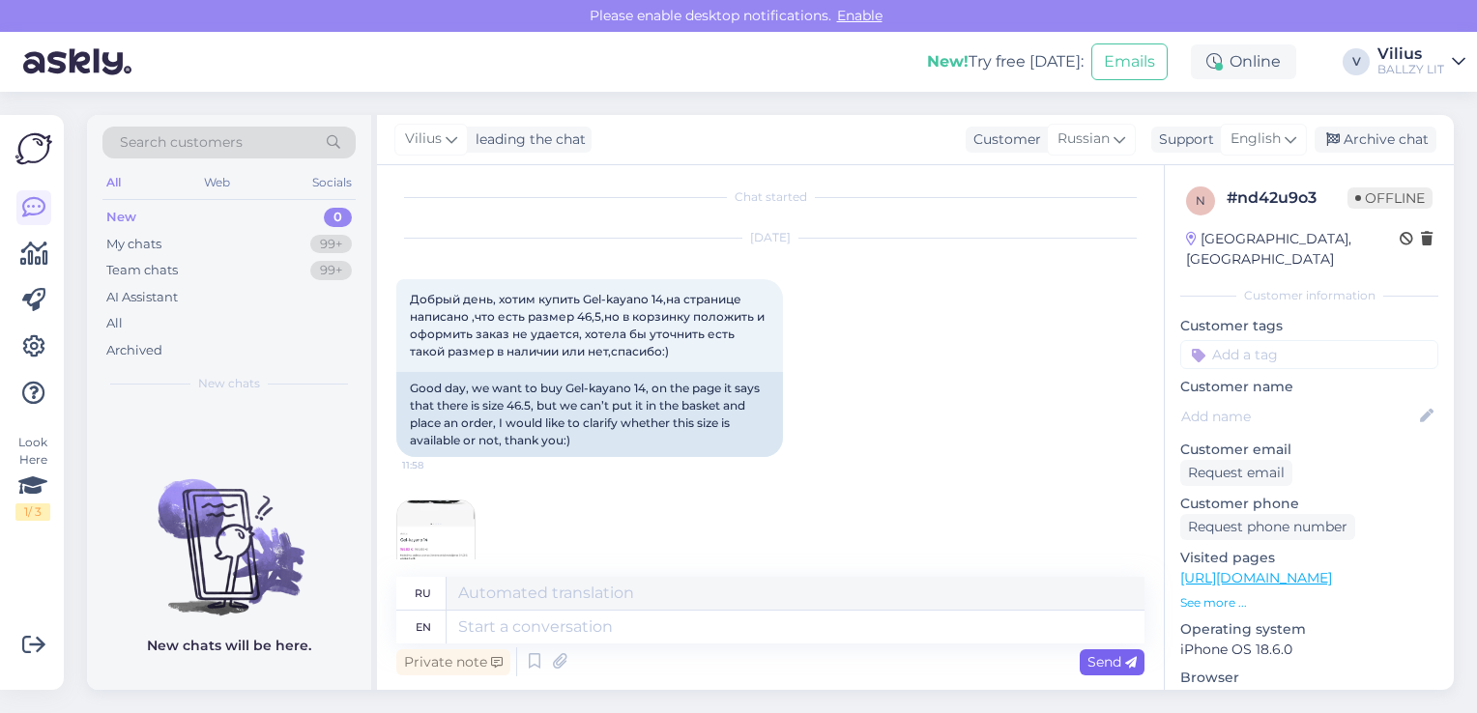
scroll to position [250, 0]
